Goal: Task Accomplishment & Management: Use online tool/utility

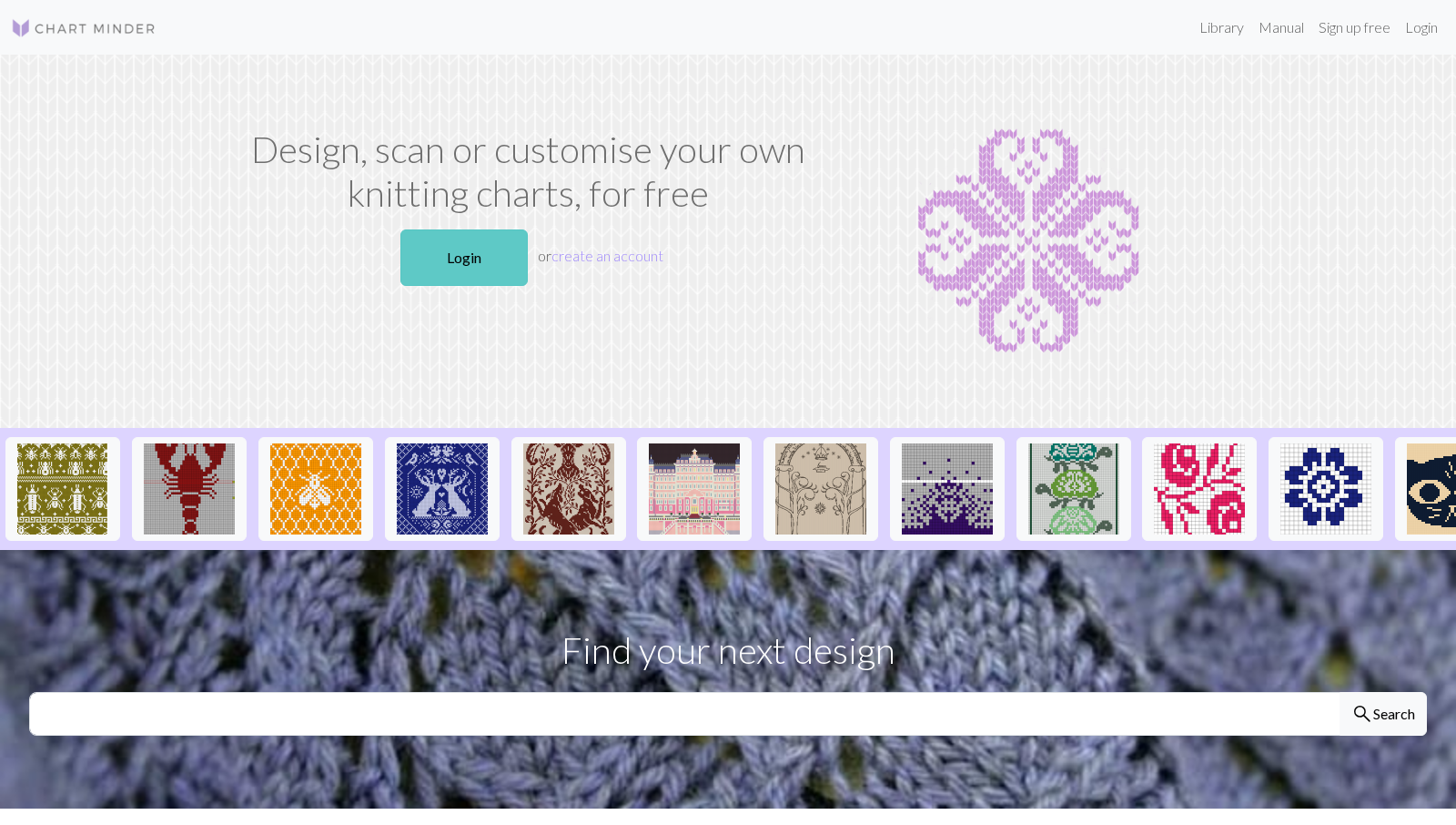
click at [470, 251] on link "Login" at bounding box center [464, 257] width 127 height 56
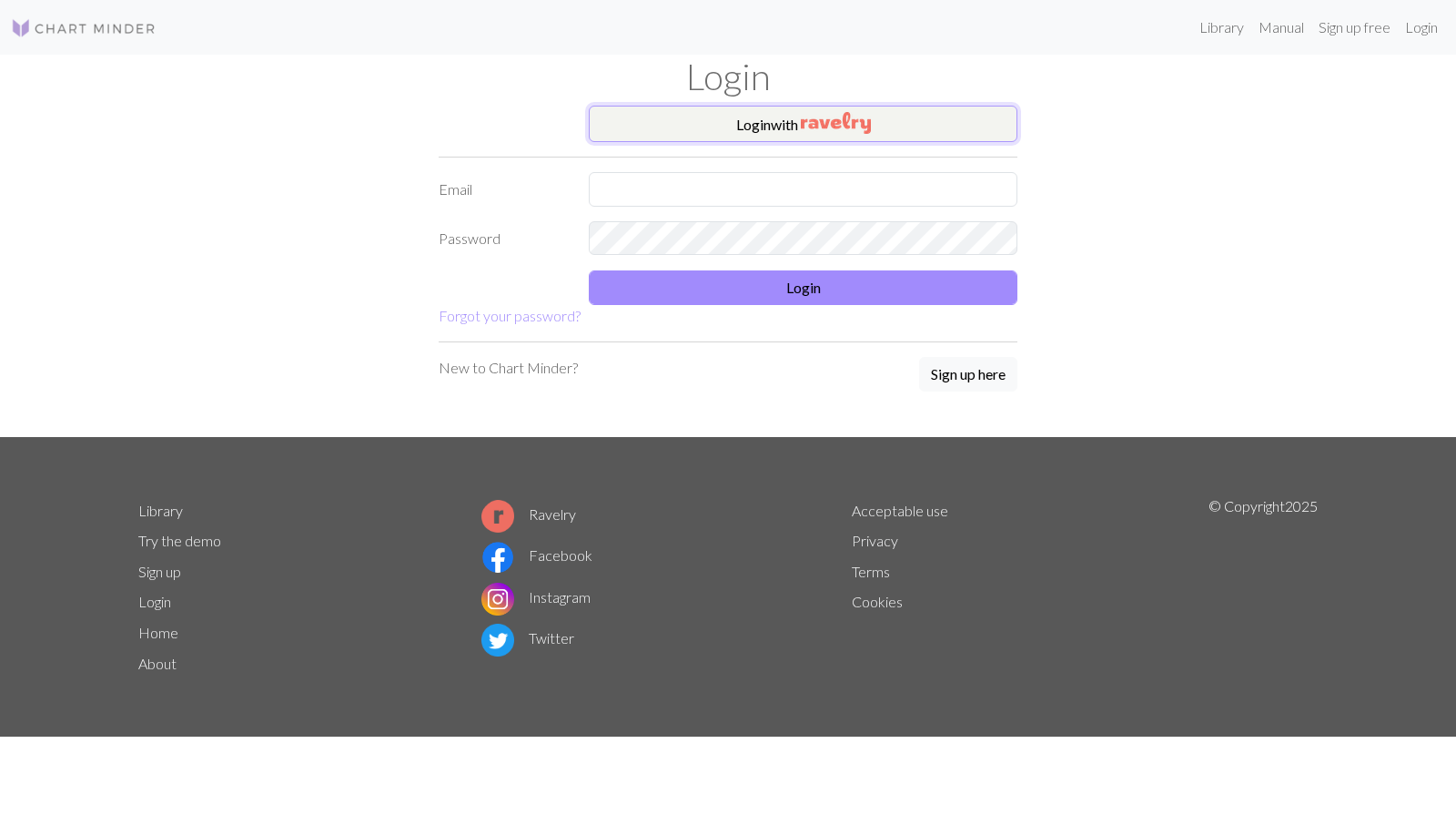
click at [743, 117] on button "Login with" at bounding box center [803, 124] width 429 height 36
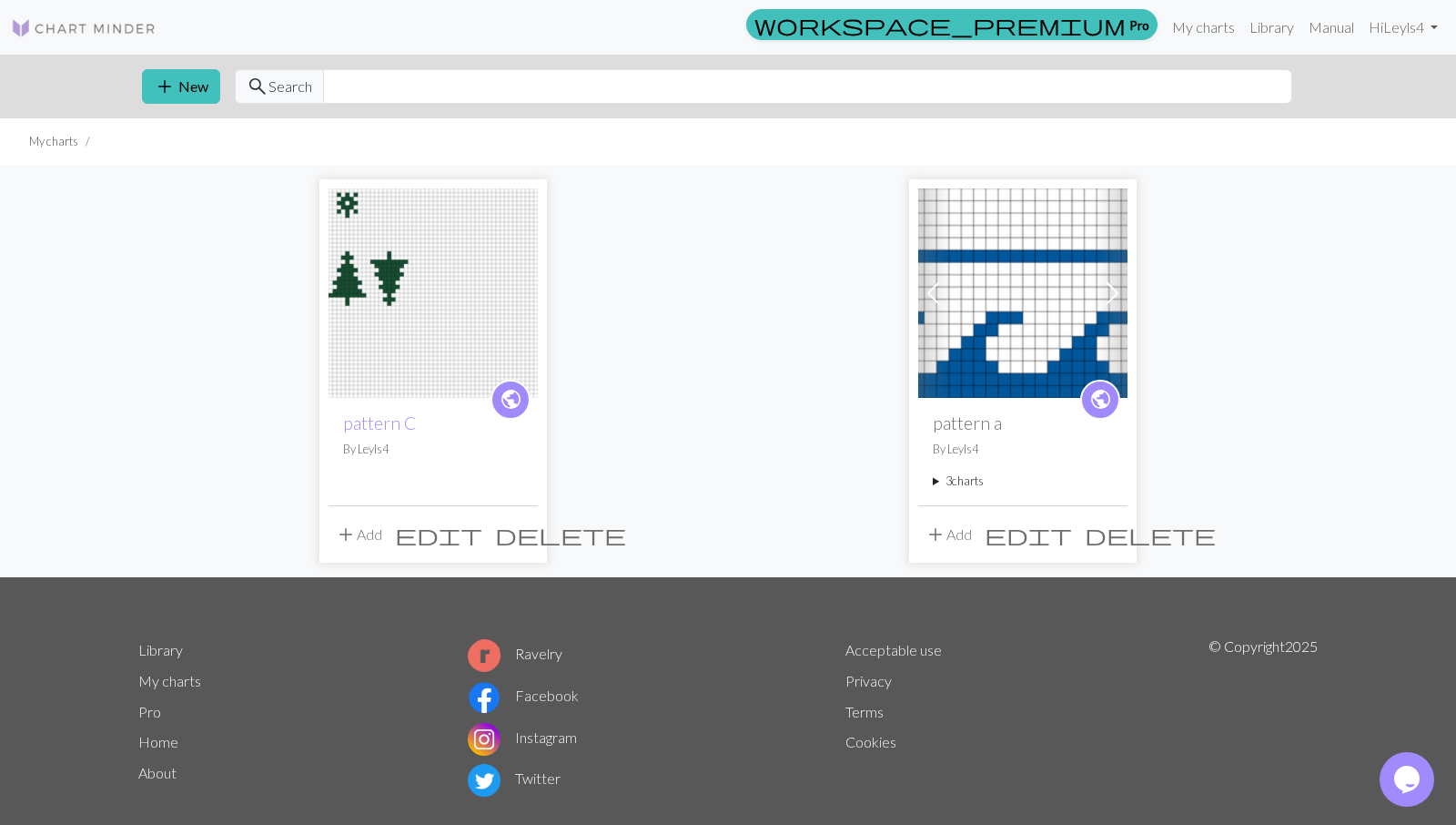
click at [447, 269] on img at bounding box center [433, 292] width 209 height 209
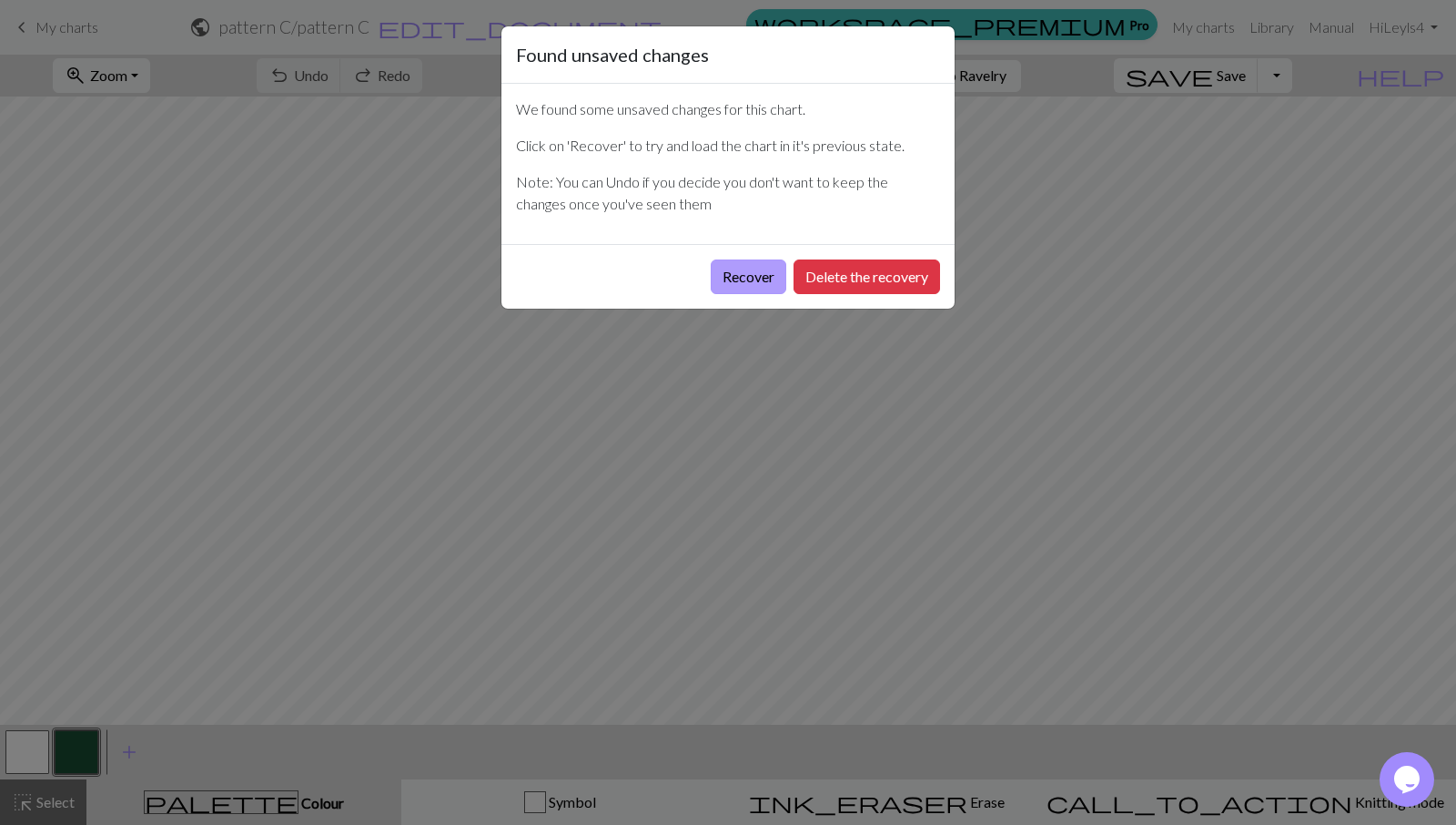
click at [756, 275] on button "Recover" at bounding box center [749, 276] width 76 height 35
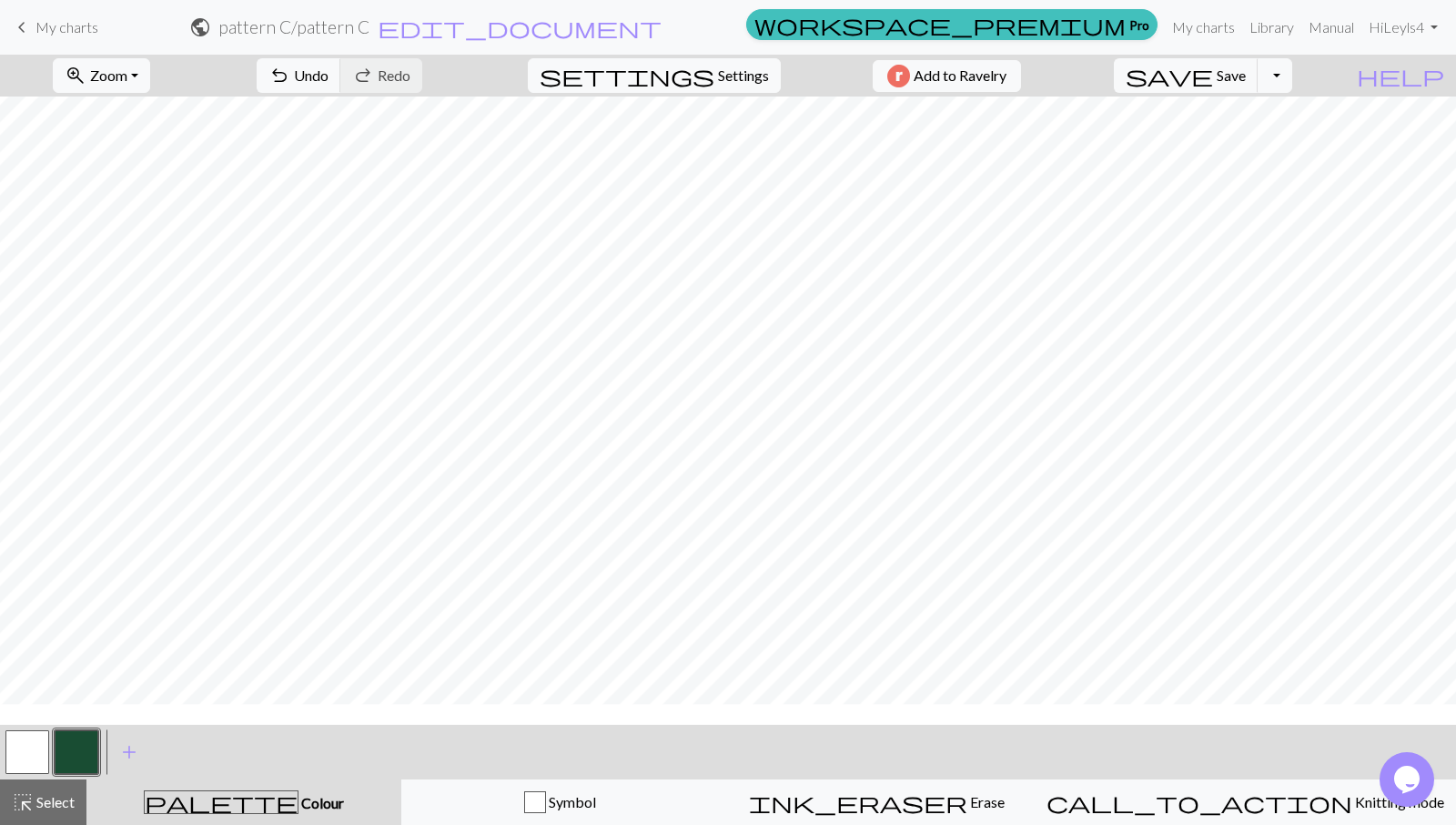
scroll to position [341, 0]
click at [34, 746] on button "button" at bounding box center [27, 752] width 44 height 44
click at [76, 760] on button "button" at bounding box center [77, 752] width 44 height 44
click at [30, 755] on button "button" at bounding box center [27, 752] width 44 height 44
click at [68, 756] on button "button" at bounding box center [77, 752] width 44 height 44
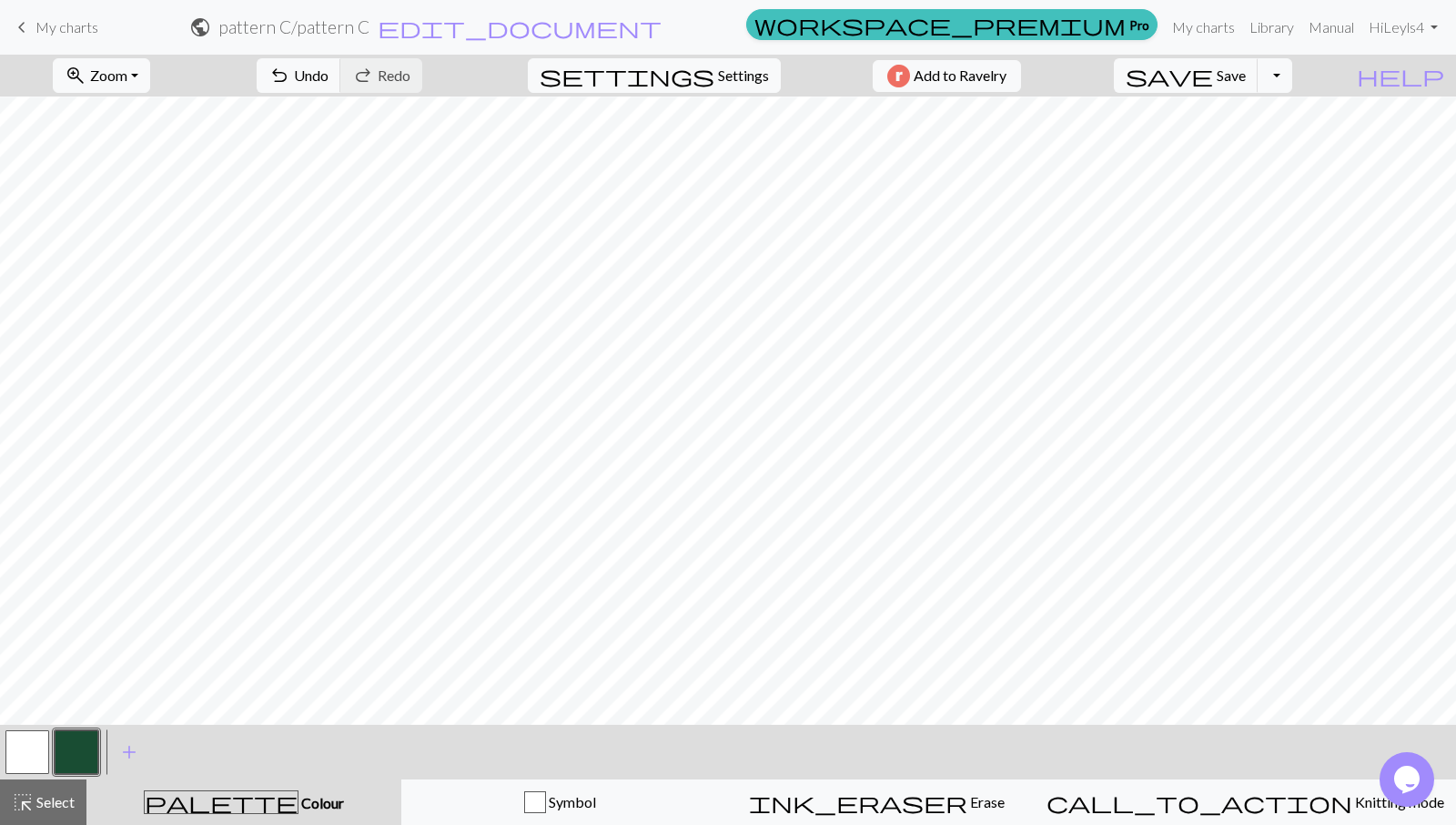
click at [40, 754] on button "button" at bounding box center [27, 752] width 44 height 44
click at [72, 756] on button "button" at bounding box center [77, 752] width 44 height 44
click at [30, 775] on div at bounding box center [27, 751] width 49 height 49
click at [0, 749] on div "< > add Add a colour" at bounding box center [728, 752] width 1456 height 55
click at [19, 767] on button "button" at bounding box center [27, 752] width 44 height 44
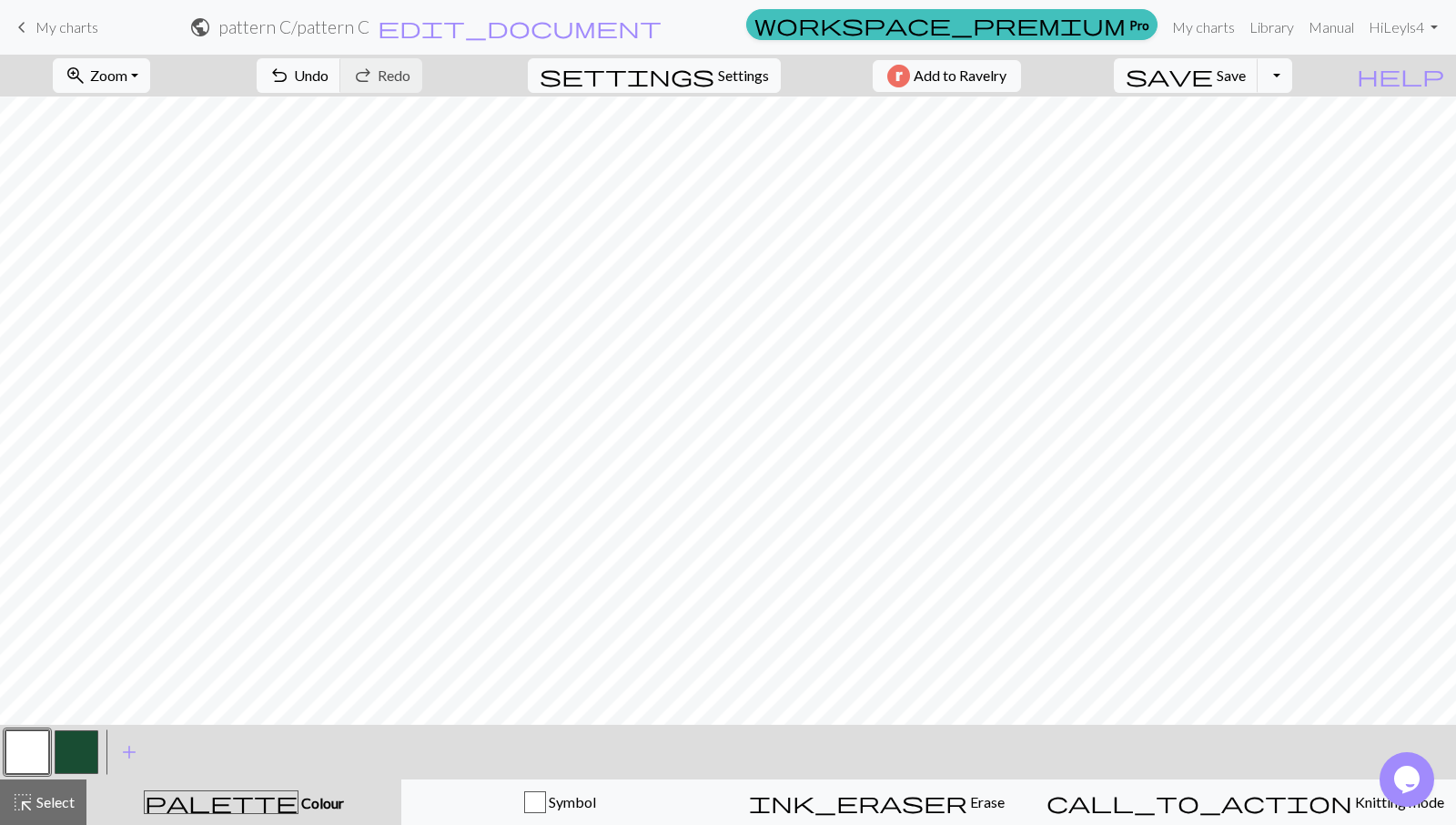
click at [85, 749] on button "button" at bounding box center [77, 752] width 44 height 44
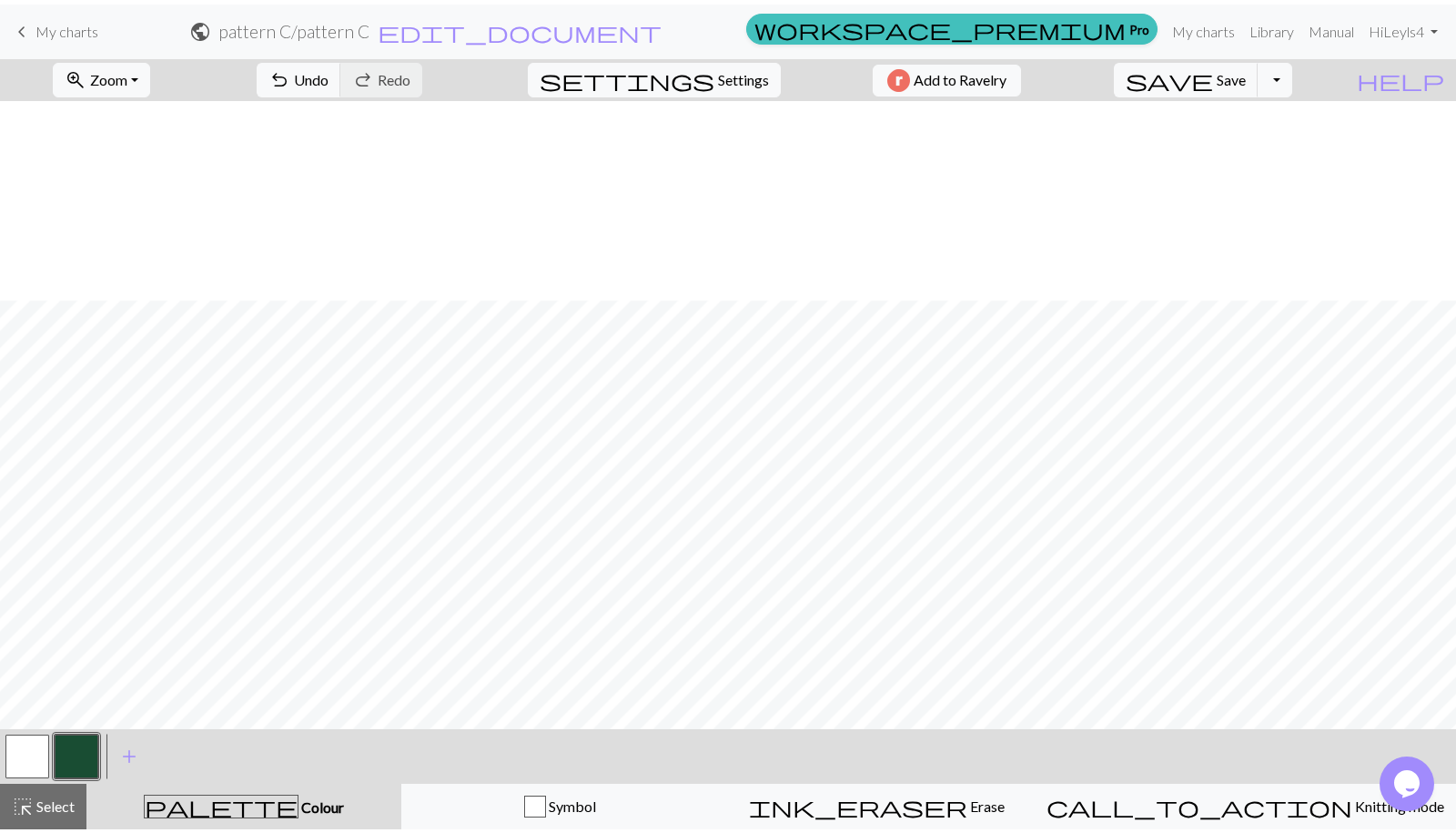
scroll to position [363, 0]
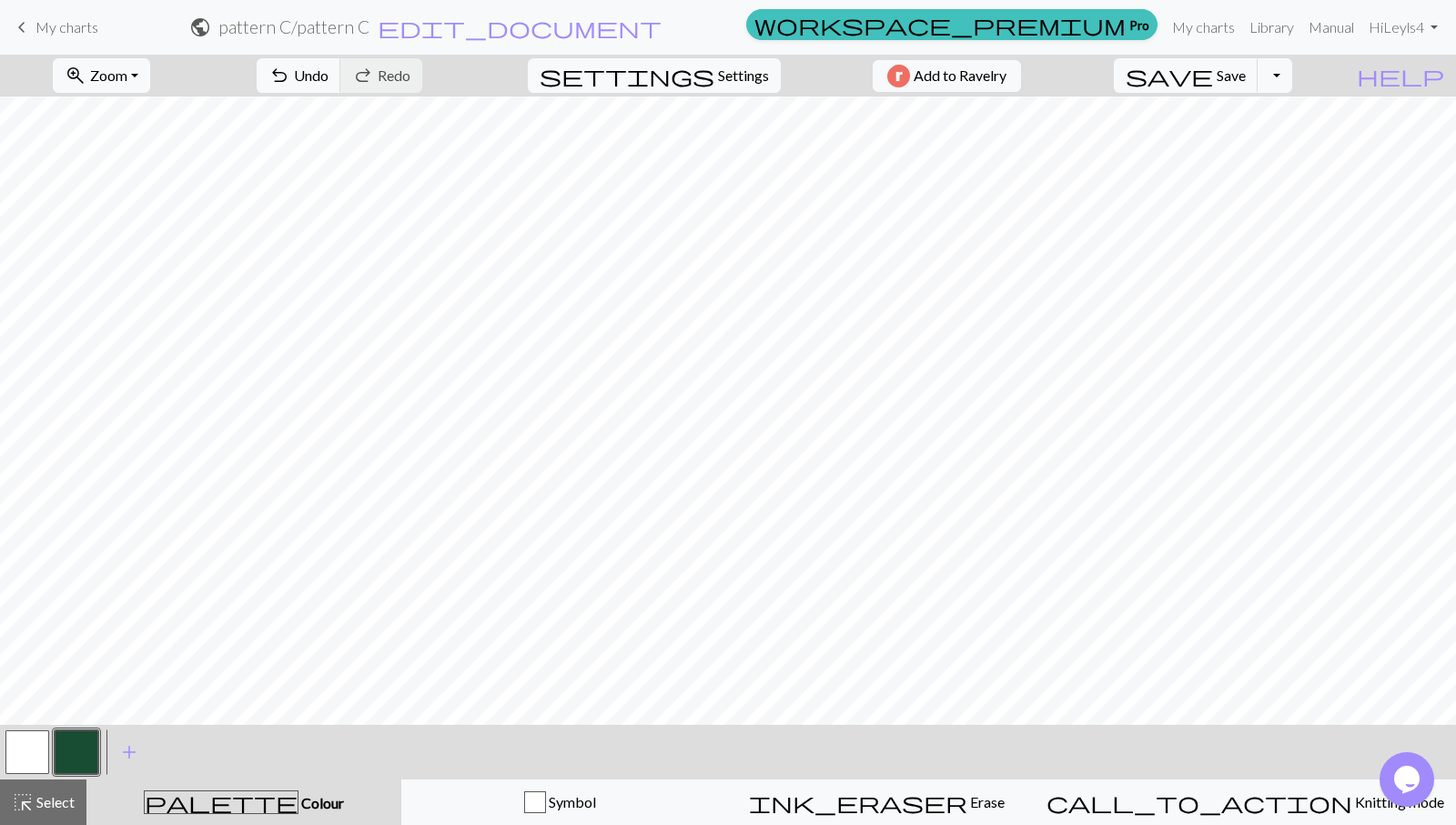
click at [84, 36] on link "keyboard_arrow_left My charts" at bounding box center [54, 27] width 87 height 31
click at [1213, 63] on span "save" at bounding box center [1169, 75] width 87 height 25
click at [81, 25] on div "Chart saved" at bounding box center [728, 36] width 1456 height 72
click at [45, 23] on span "My charts" at bounding box center [66, 26] width 63 height 17
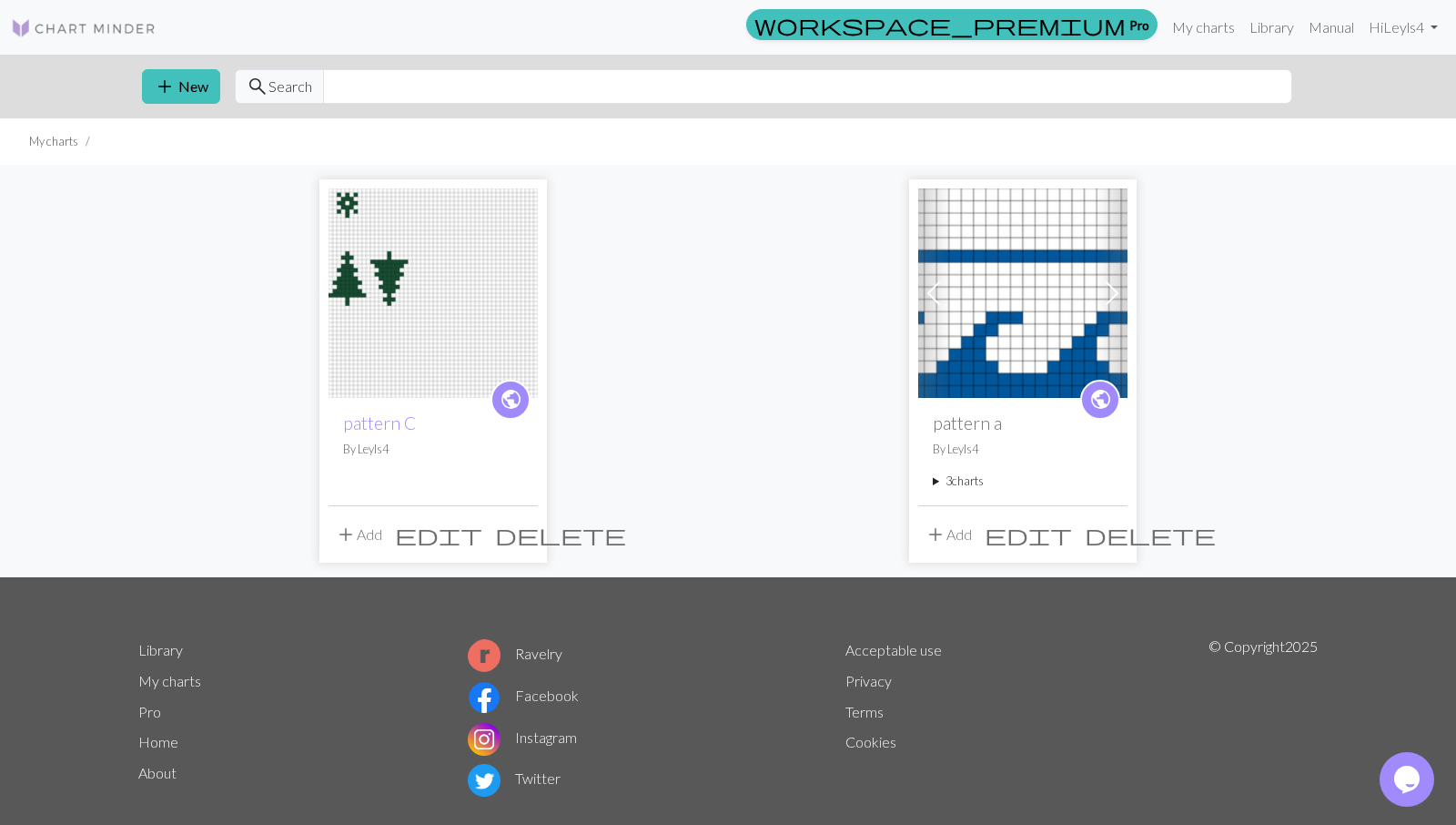
click at [356, 534] on span "add" at bounding box center [346, 534] width 22 height 25
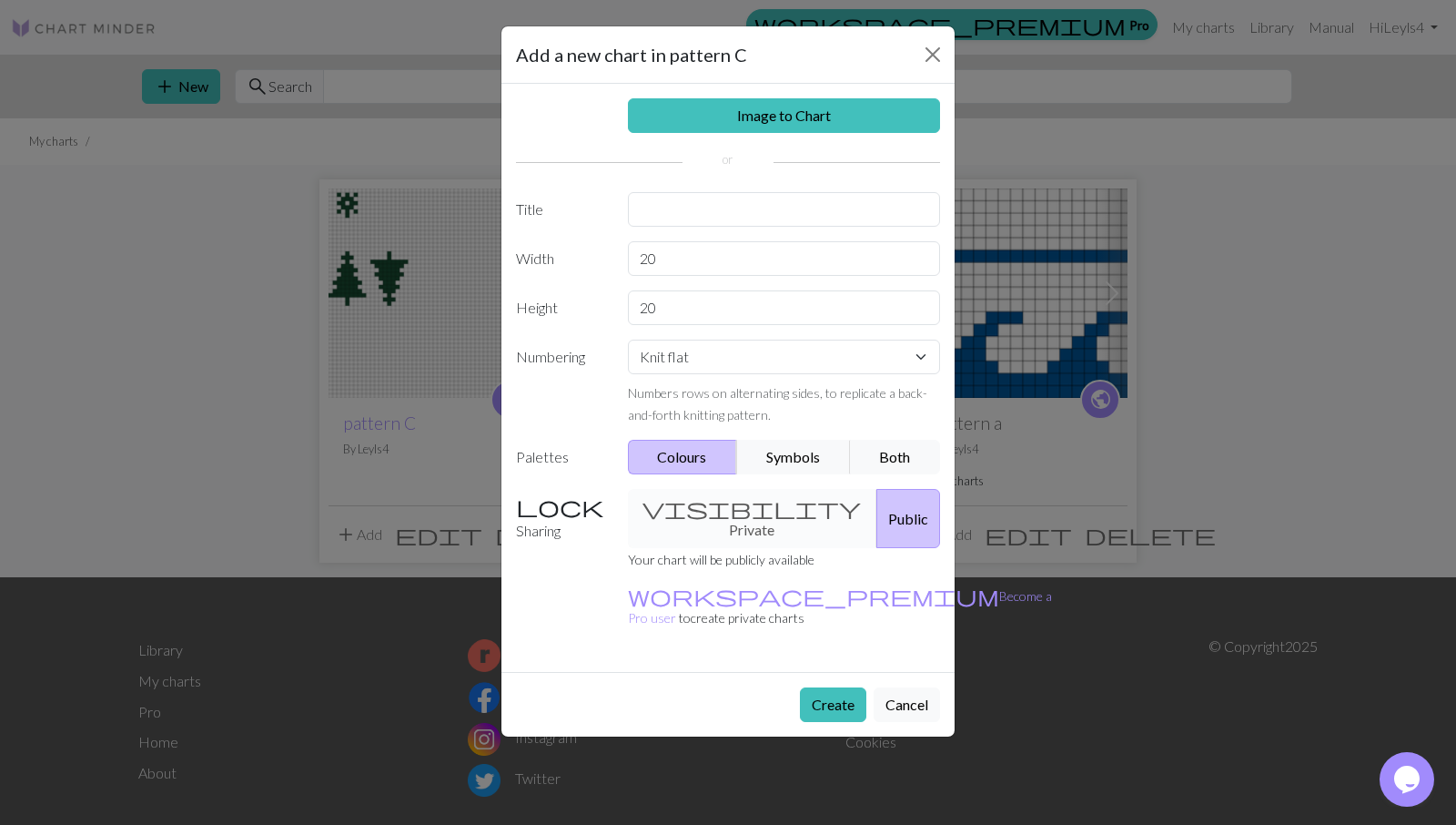
click at [691, 237] on div "Image to Chart Title Width 20 Height 20 Numbering Knit flat Knit in the round L…" at bounding box center [728, 378] width 453 height 588
click at [705, 214] on input "text" at bounding box center [784, 209] width 313 height 35
type input "[DATE]"
click at [699, 259] on input "20" at bounding box center [784, 258] width 313 height 35
type input "2"
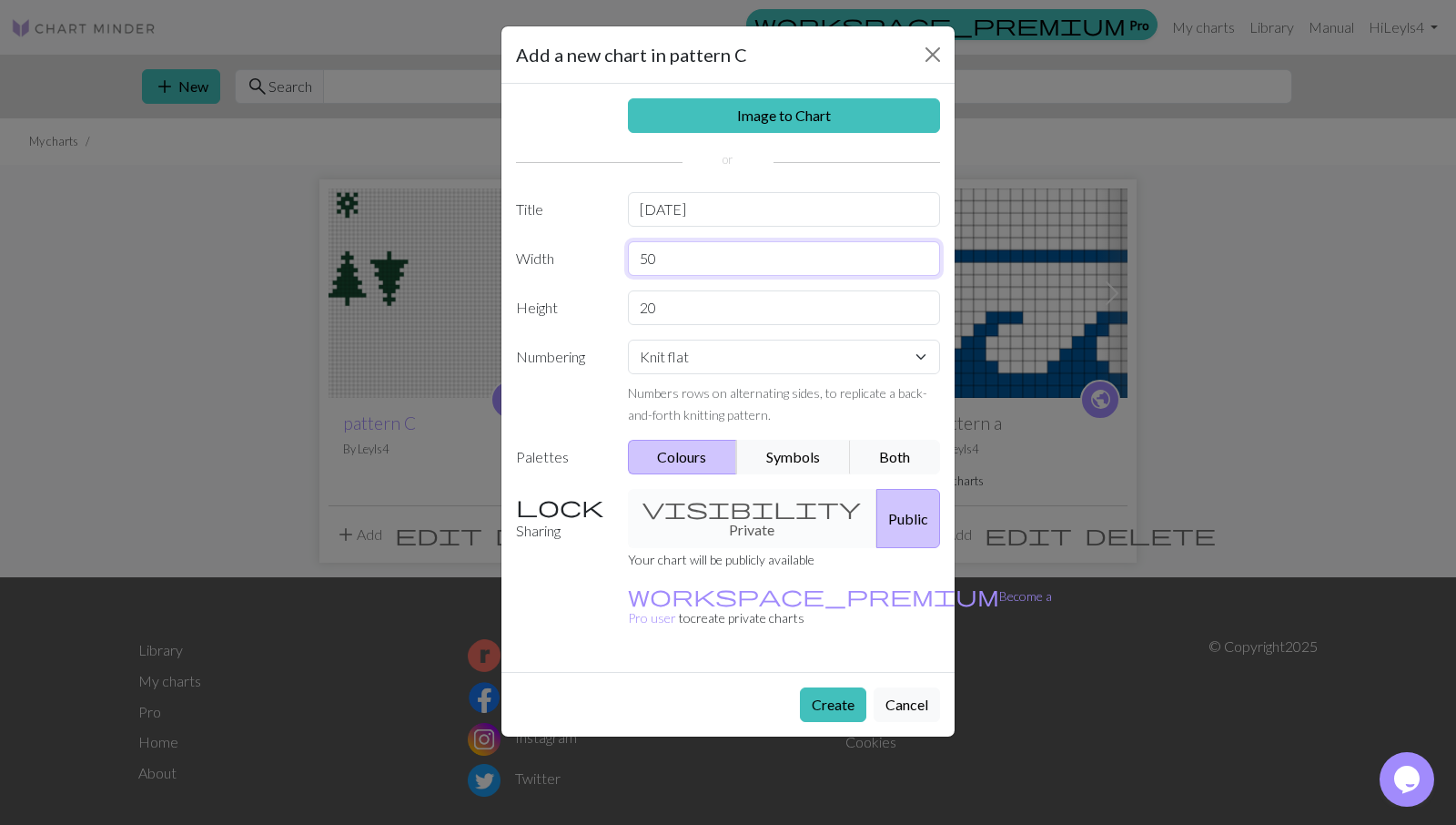
type input "50"
click at [607, 354] on label "Numbering" at bounding box center [561, 383] width 112 height 86
click at [628, 340] on select "Knit flat Knit in the round Lace knitting Cross stitch" at bounding box center [784, 357] width 313 height 35
select select "round"
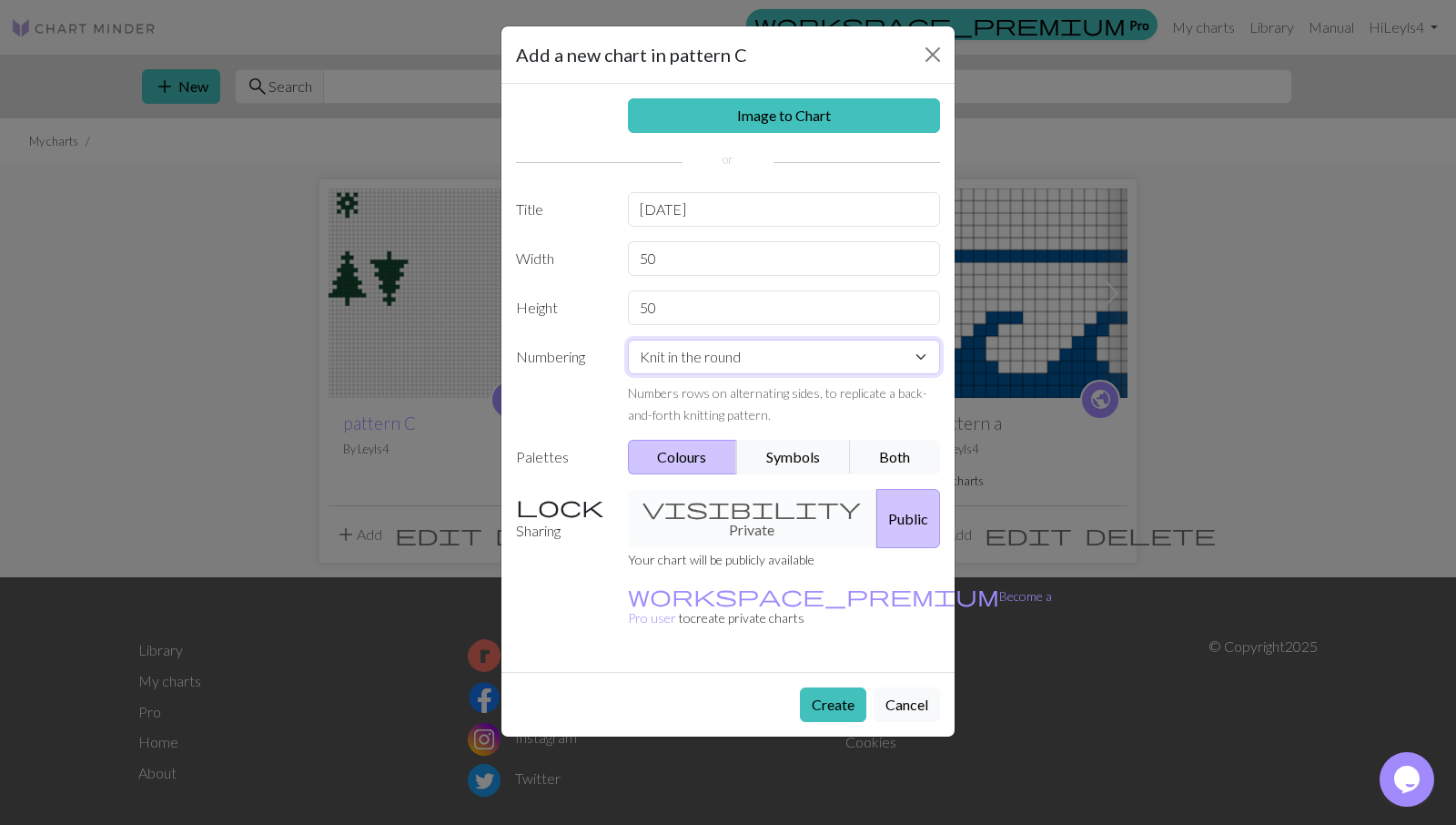
click option "Knit in the round" at bounding box center [0, 0] width 0 height 0
click at [818, 687] on button "Create" at bounding box center [833, 704] width 66 height 35
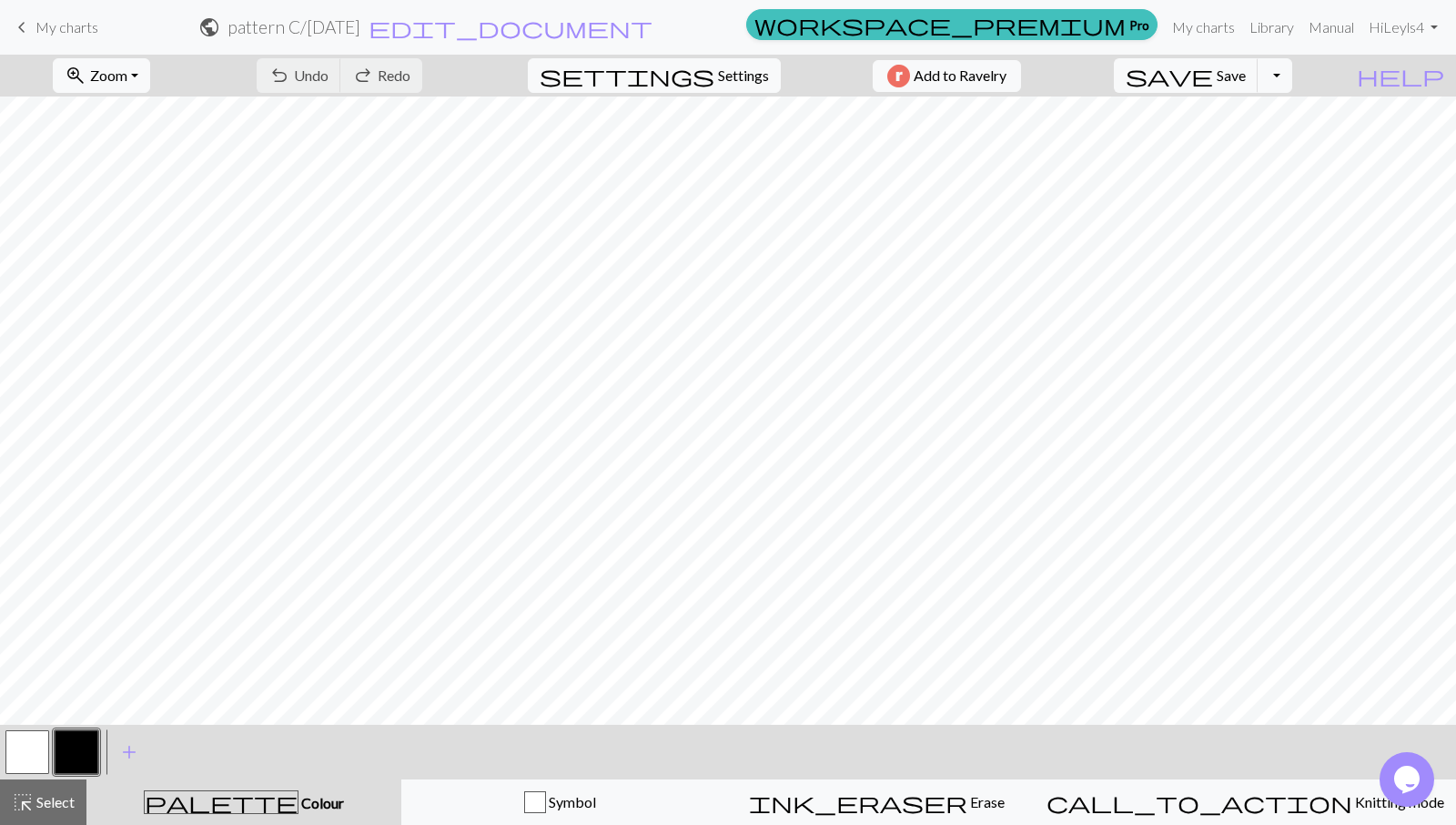
click at [90, 756] on button "button" at bounding box center [77, 752] width 44 height 44
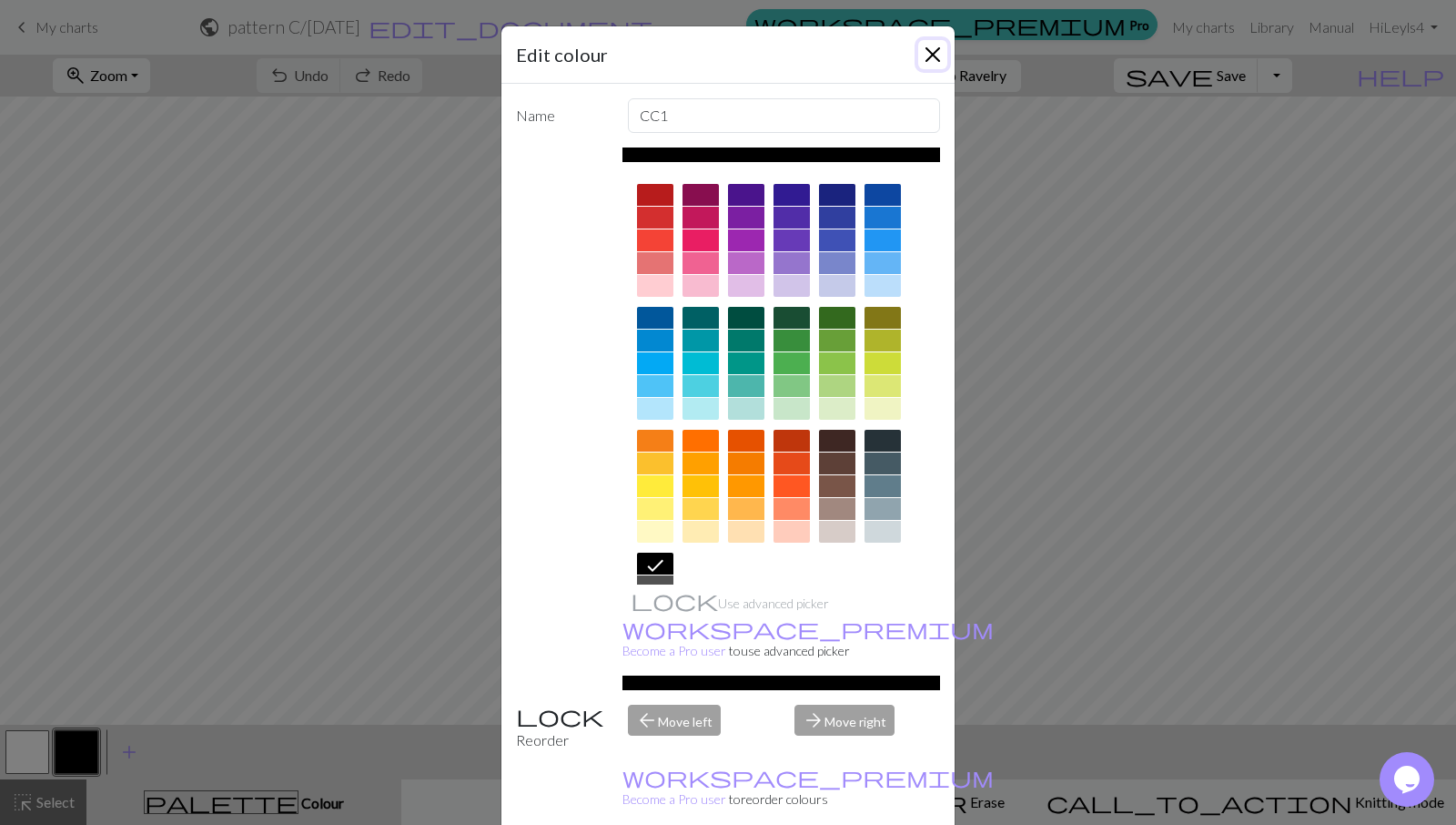
click at [937, 56] on button "Close" at bounding box center [932, 54] width 29 height 29
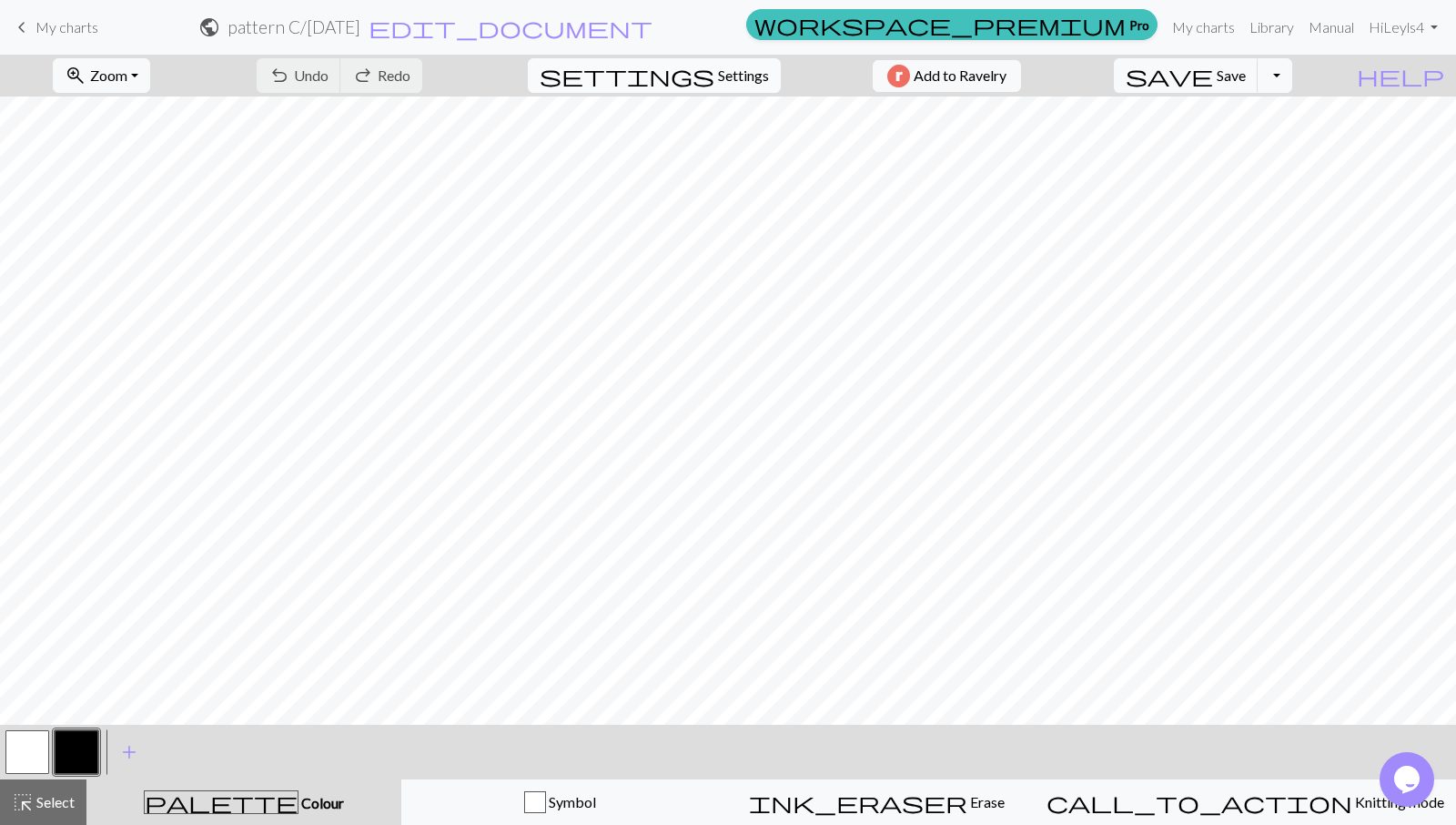
click at [696, 79] on span "settings" at bounding box center [627, 75] width 175 height 25
select select "aran"
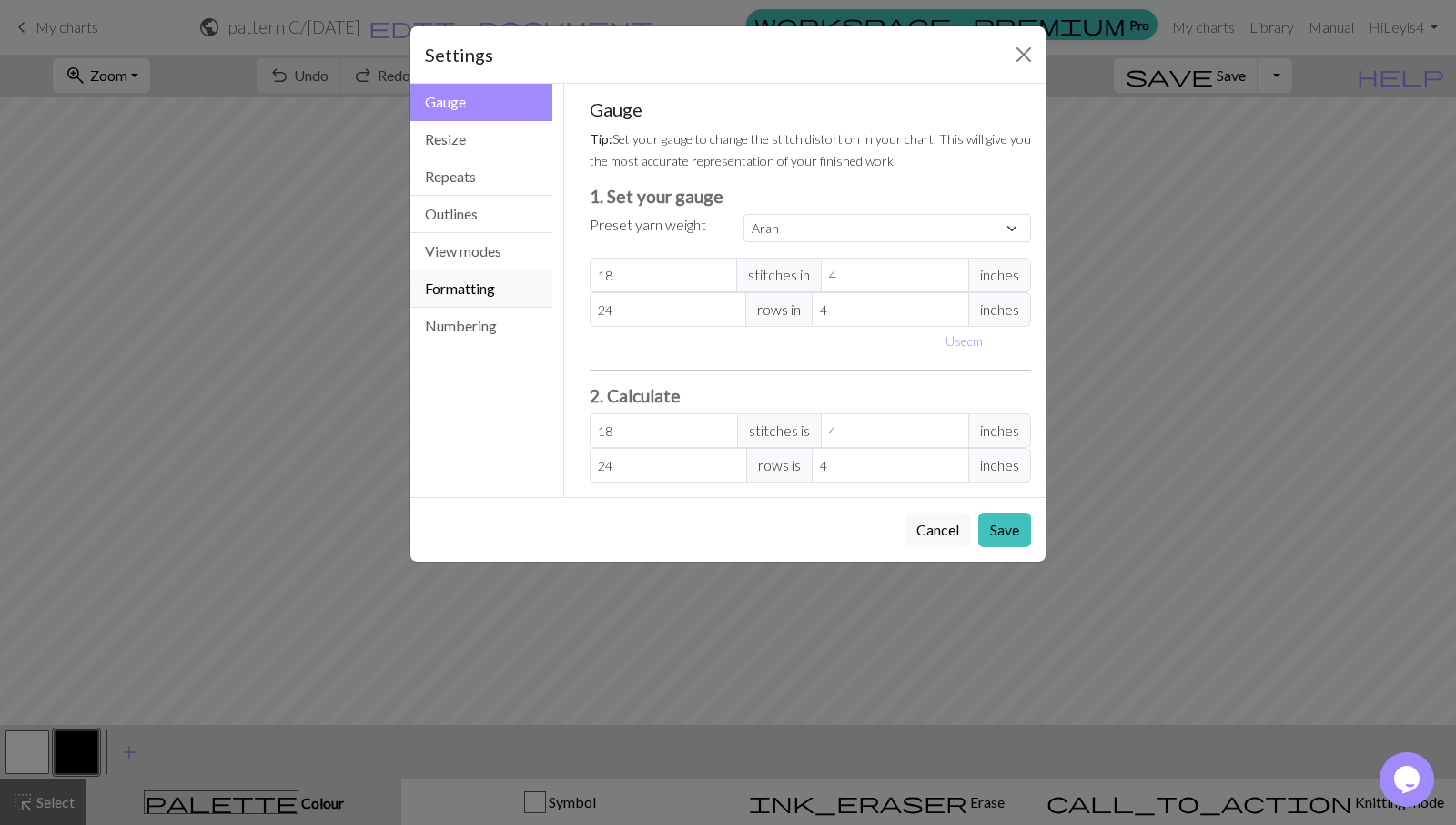
click at [484, 279] on button "Formatting" at bounding box center [482, 288] width 142 height 37
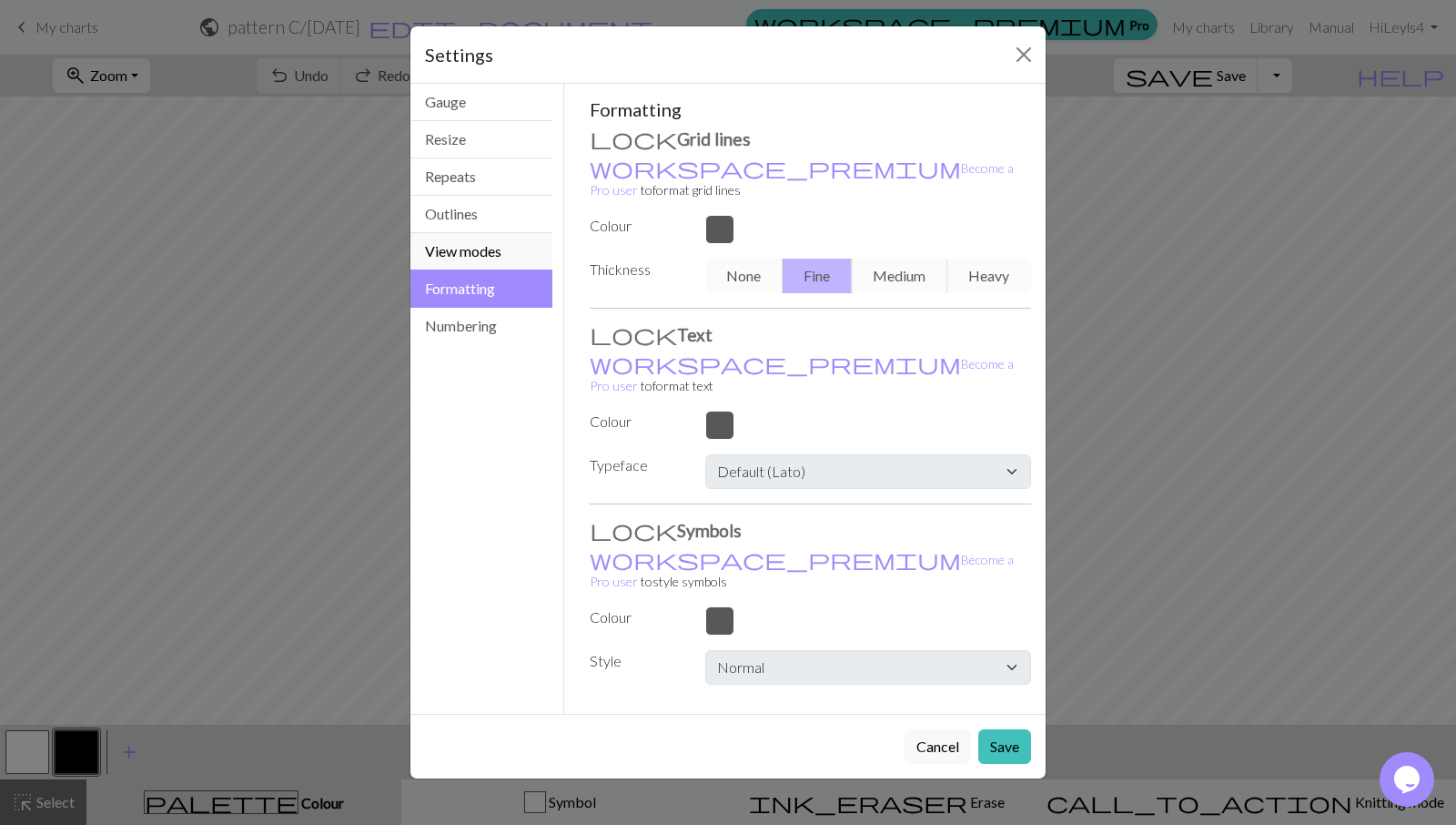
click at [447, 259] on button "View modes" at bounding box center [482, 251] width 142 height 37
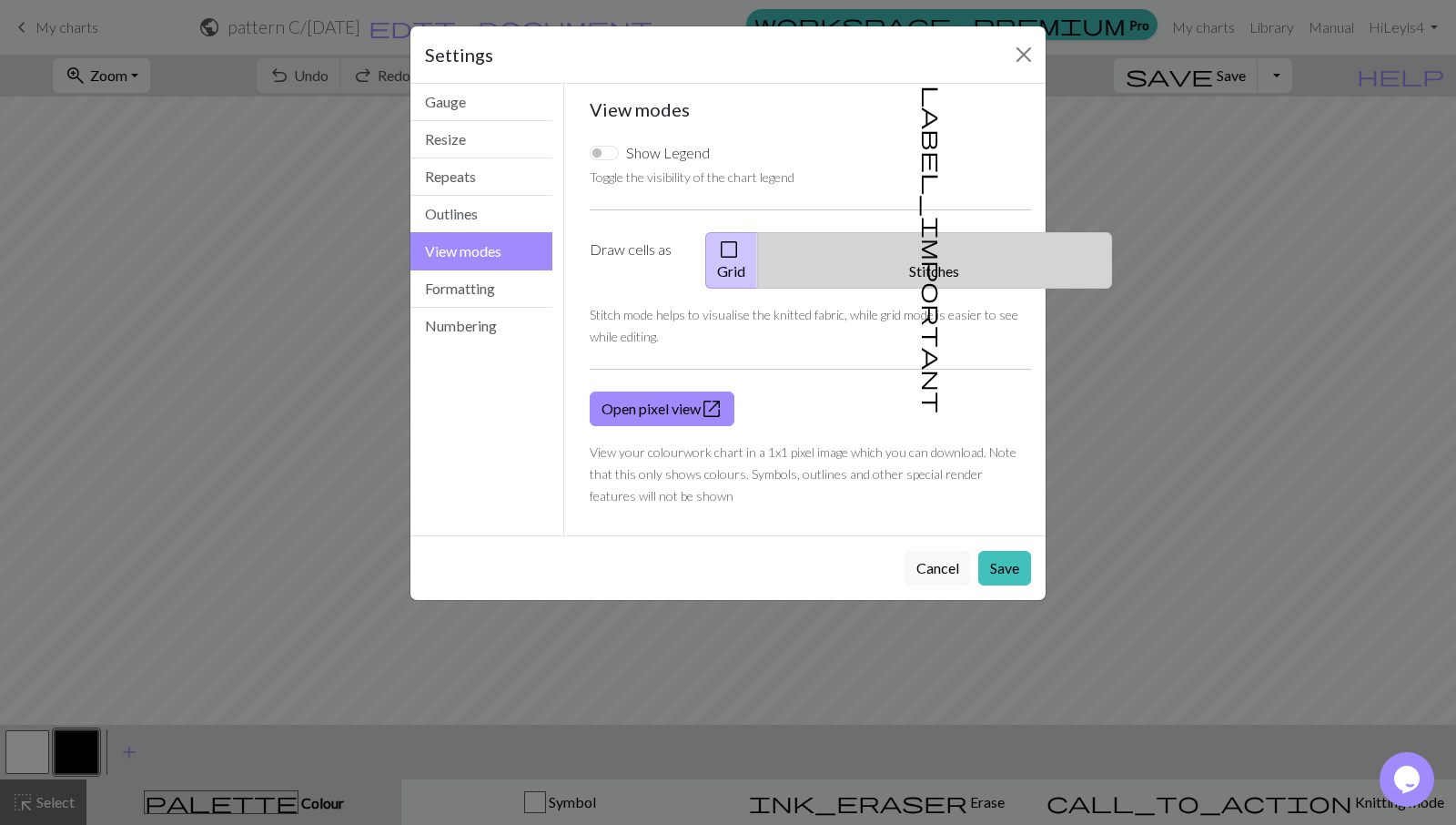
click at [928, 250] on span "label_important" at bounding box center [932, 250] width 25 height 328
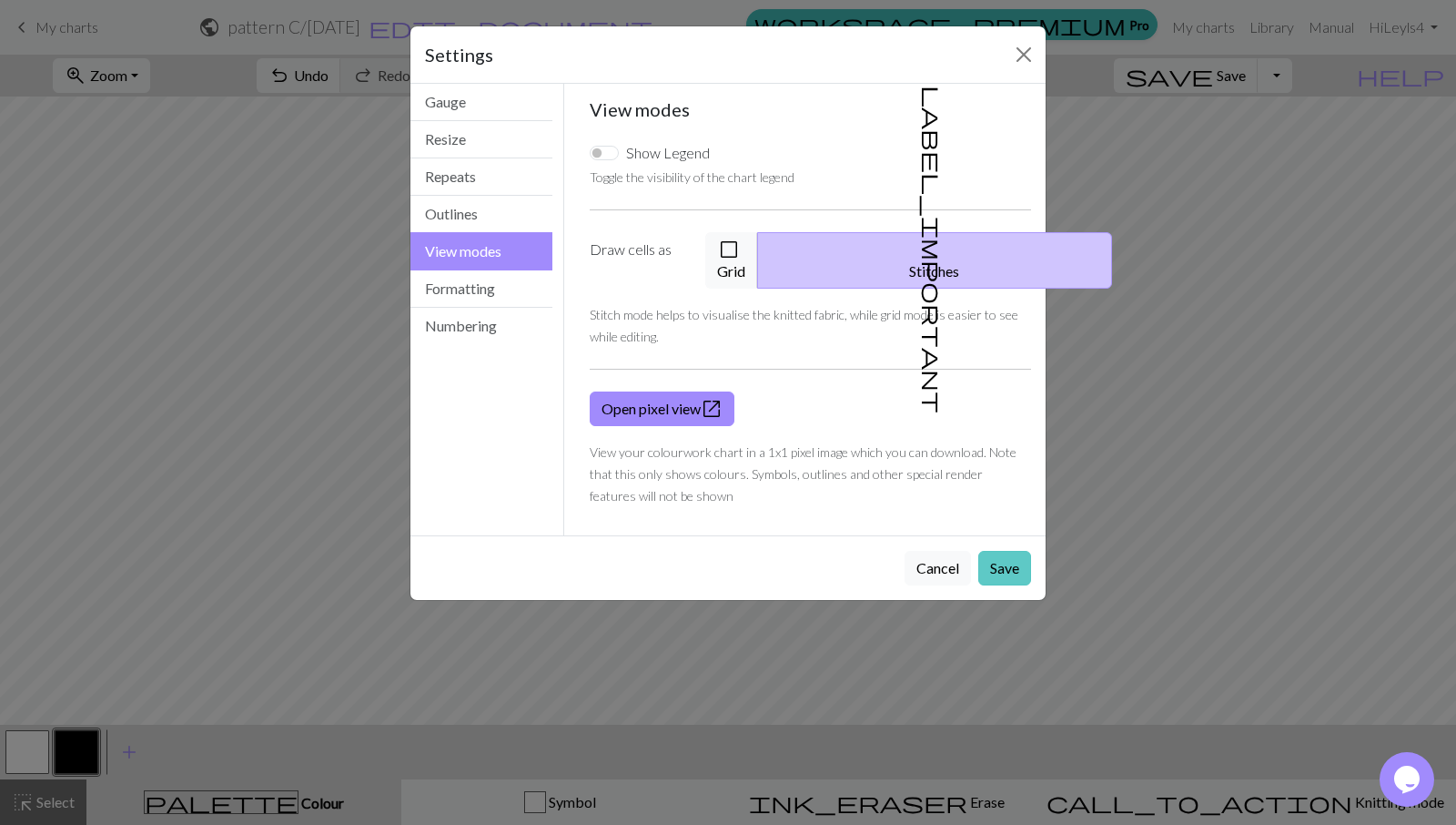
click at [1018, 551] on button "Save" at bounding box center [1005, 568] width 53 height 35
